Goal: Information Seeking & Learning: Learn about a topic

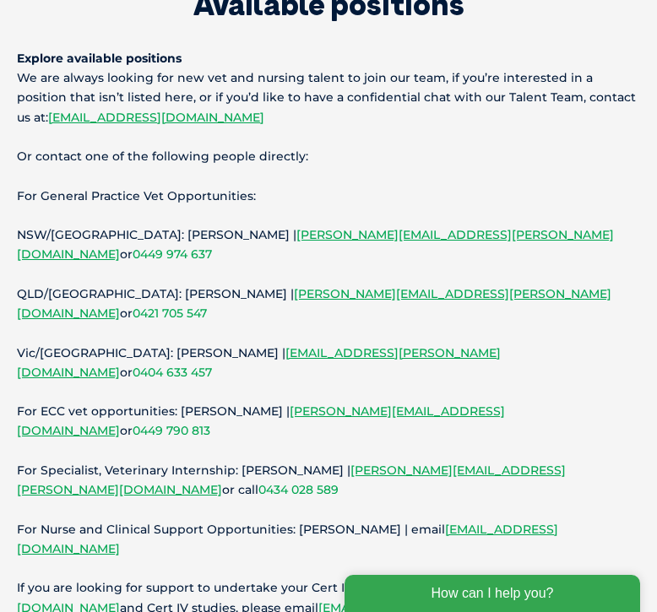
scroll to position [134, 0]
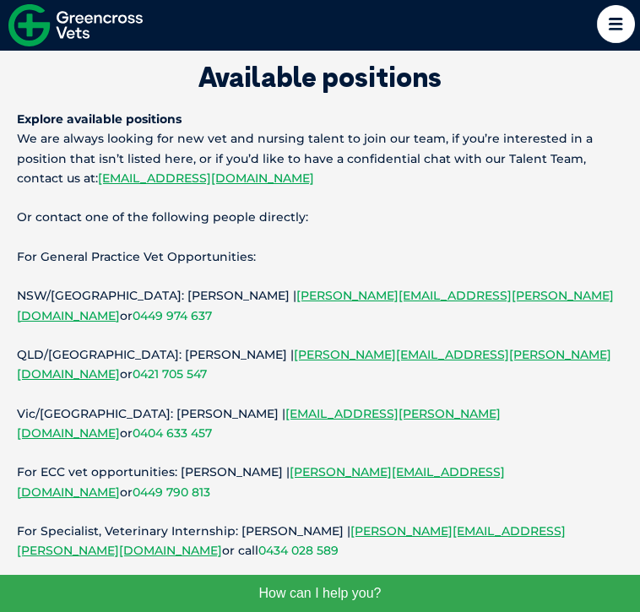
click at [19, 19] on img at bounding box center [75, 25] width 134 height 42
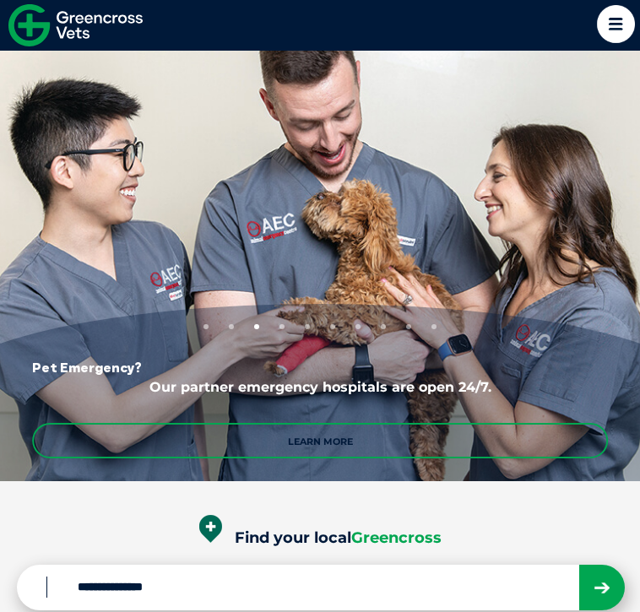
click at [619, 20] on icon at bounding box center [616, 24] width 38 height 38
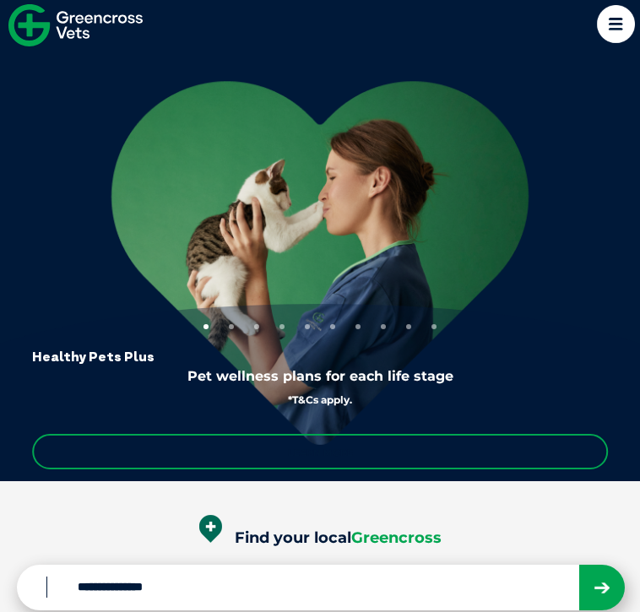
click at [613, 14] on icon at bounding box center [616, 24] width 38 height 38
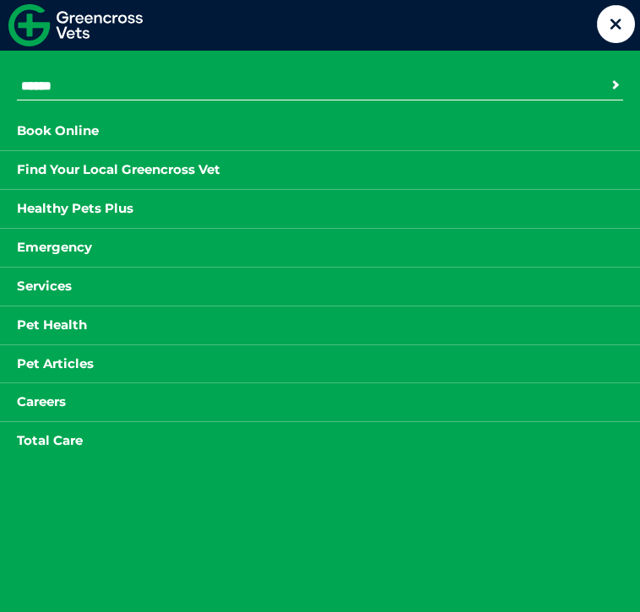
click at [42, 415] on li "Careers Careers Vet Nurse Careers Vet Nurse Practical Pathway International Vets" at bounding box center [320, 402] width 640 height 39
click at [43, 401] on link "Careers" at bounding box center [41, 402] width 83 height 21
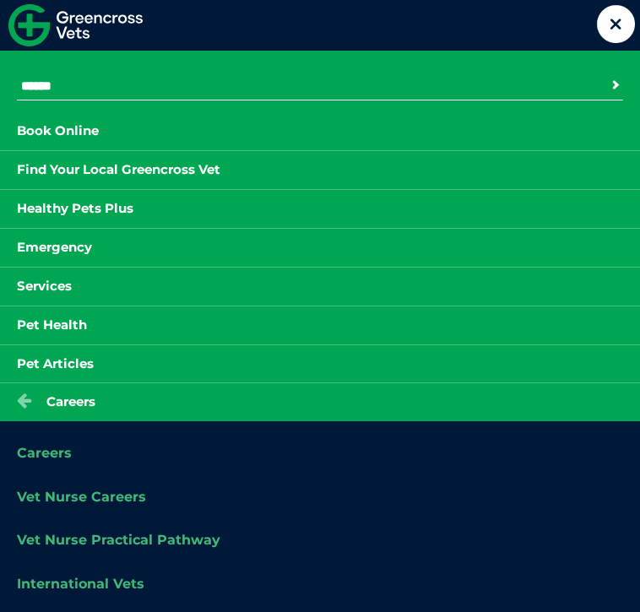
scroll to position [47, 0]
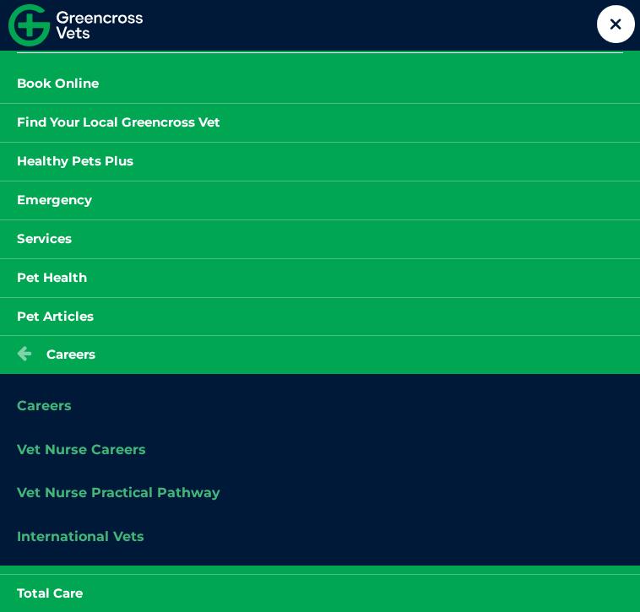
click at [43, 401] on link "Careers" at bounding box center [44, 406] width 55 height 16
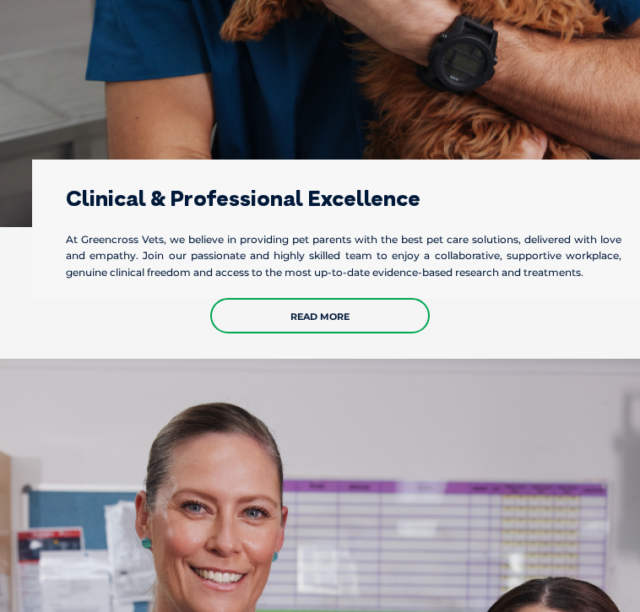
scroll to position [1362, 0]
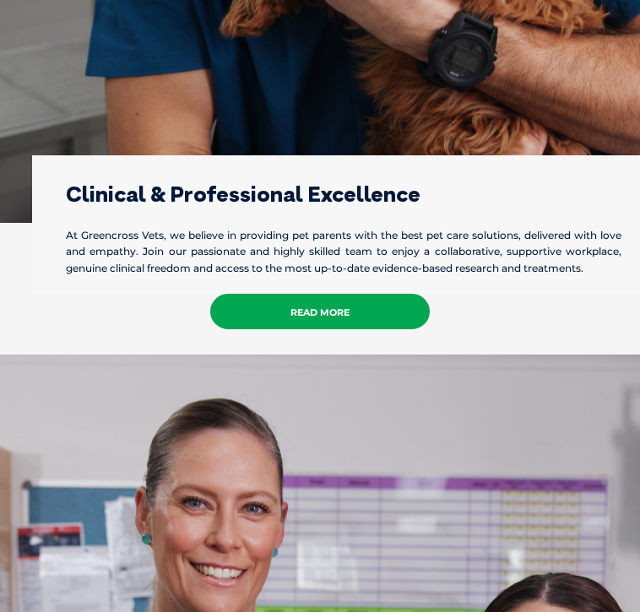
click at [278, 294] on link "Read More" at bounding box center [320, 311] width 220 height 35
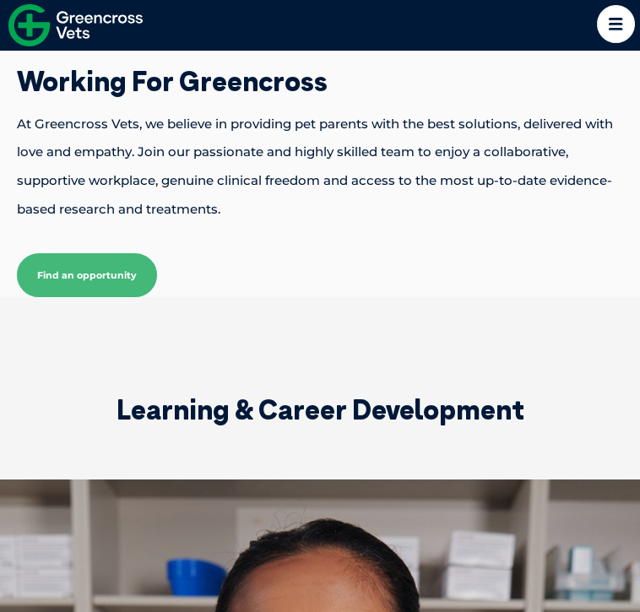
click at [41, 19] on img at bounding box center [75, 25] width 134 height 42
